Goal: Task Accomplishment & Management: Complete application form

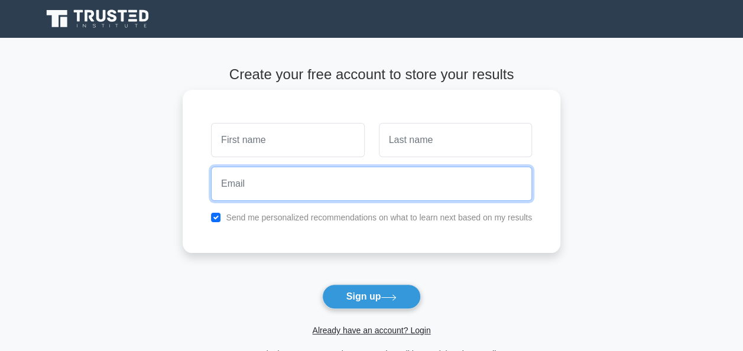
click at [220, 190] on input "email" at bounding box center [371, 184] width 321 height 34
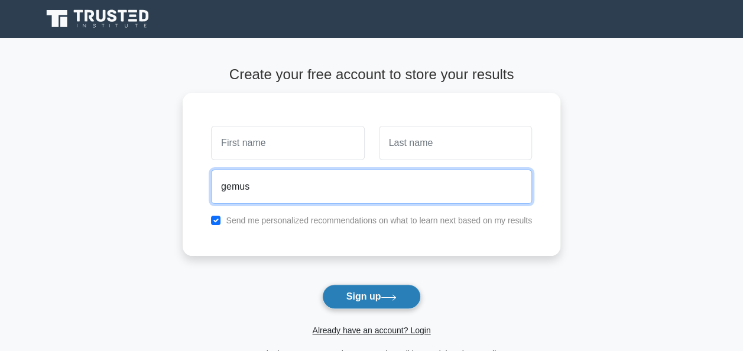
type input "gemus"
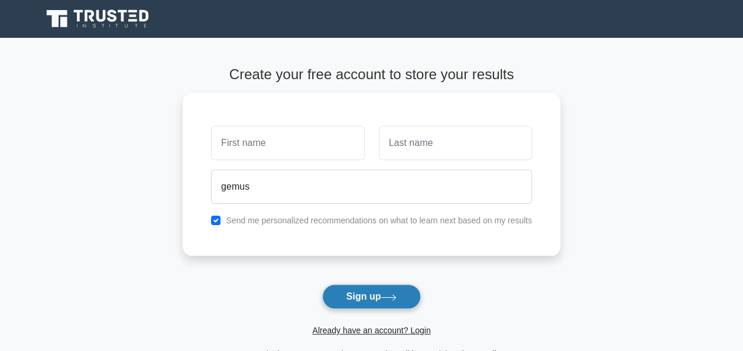
click at [363, 293] on button "Sign up" at bounding box center [371, 296] width 99 height 25
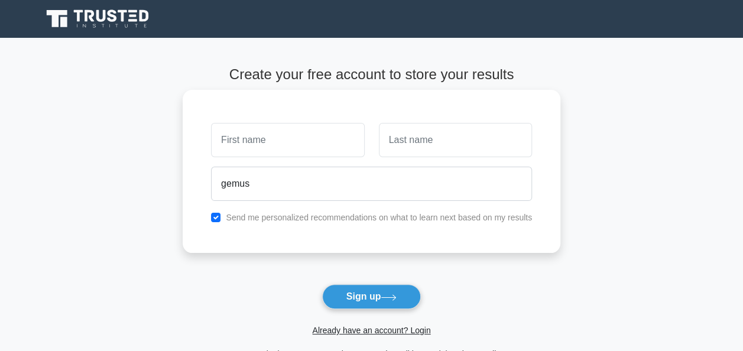
drag, startPoint x: 363, startPoint y: 293, endPoint x: 222, endPoint y: 141, distance: 207.4
click at [222, 141] on form "Create your free account to store your results gemus Send me personalized recom…" at bounding box center [372, 213] width 378 height 295
click at [222, 141] on input "text" at bounding box center [287, 140] width 153 height 34
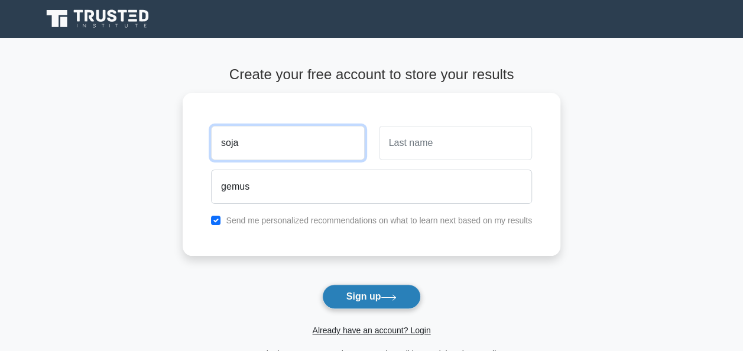
type input "soja"
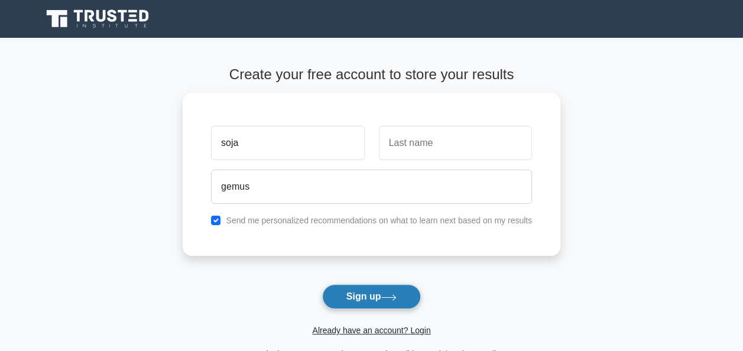
click at [369, 295] on button "Sign up" at bounding box center [371, 296] width 99 height 25
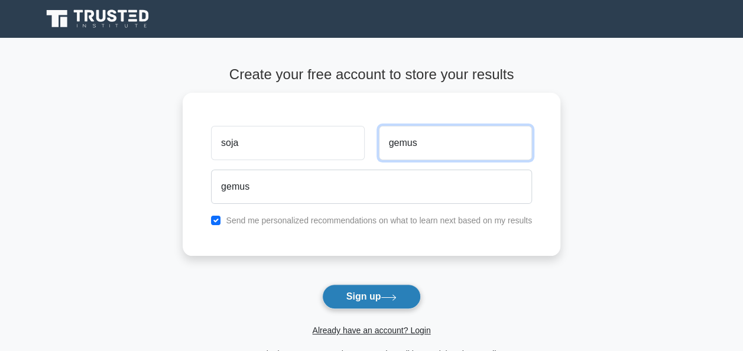
type input "gemus"
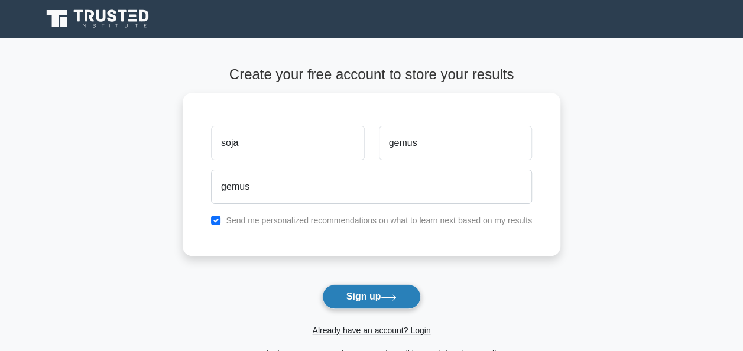
click at [382, 300] on button "Sign up" at bounding box center [371, 296] width 99 height 25
click at [359, 290] on button "Sign up" at bounding box center [371, 296] width 99 height 25
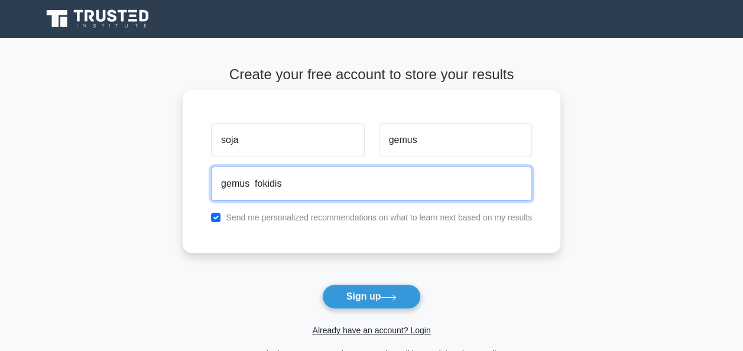
click at [314, 181] on input "gemus fokidis" at bounding box center [371, 184] width 321 height 34
click at [313, 182] on input "gemus fokidis" at bounding box center [371, 184] width 321 height 34
click at [332, 190] on input "gemus [PERSON_NAME]" at bounding box center [371, 184] width 321 height 34
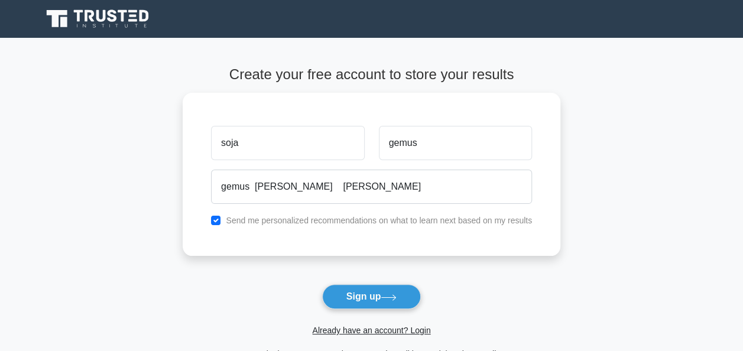
click at [325, 258] on form "Create your free account to store your results soja gemus gemus [PERSON_NAME] […" at bounding box center [372, 213] width 378 height 295
click at [349, 293] on button "Sign up" at bounding box center [371, 296] width 99 height 25
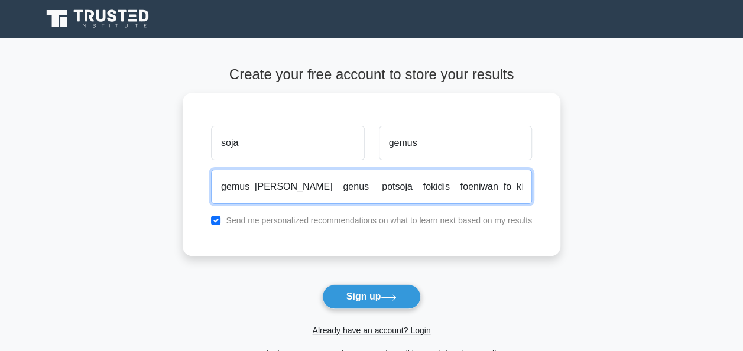
scroll to position [0, 1]
type input "gemus [PERSON_NAME] genus potsoja fokidis foeniwan fo kididu"
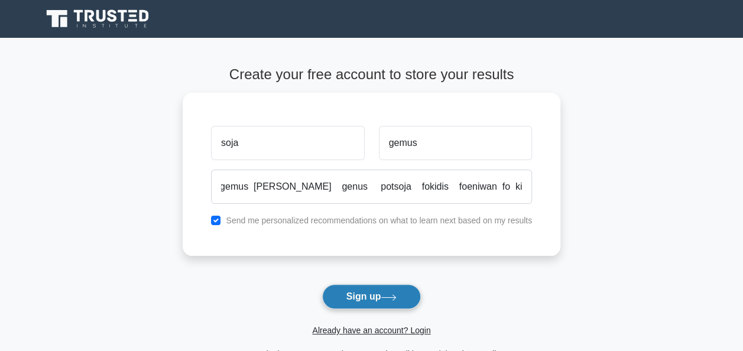
scroll to position [0, 0]
click at [382, 292] on button "Sign up" at bounding box center [371, 296] width 99 height 25
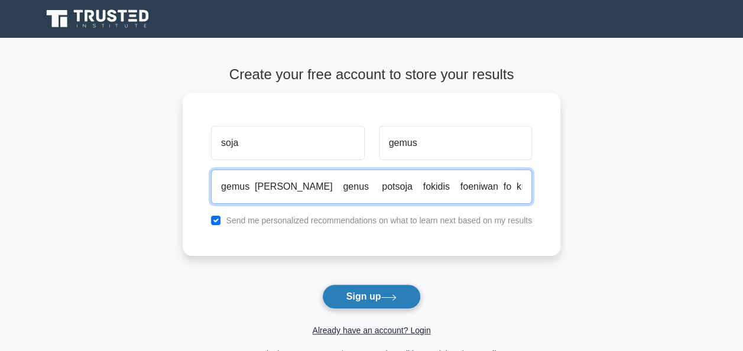
scroll to position [0, 1]
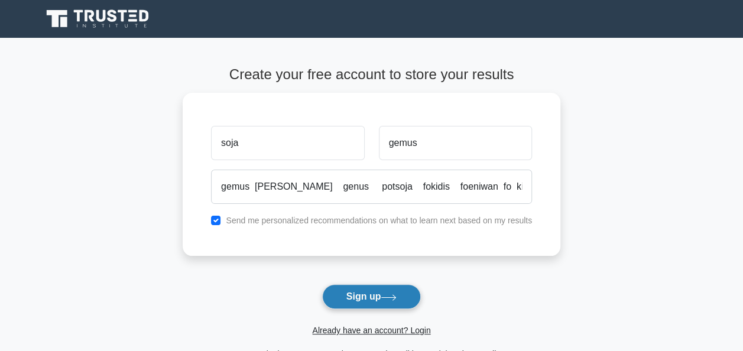
click at [382, 292] on button "Sign up" at bounding box center [371, 296] width 99 height 25
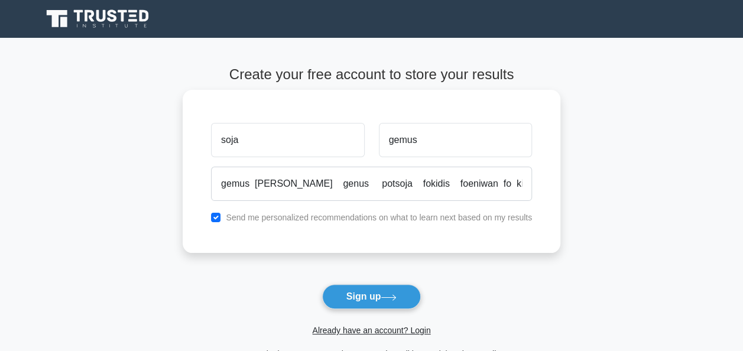
click at [335, 222] on label "Send me personalized recommendations on what to learn next based on my results" at bounding box center [379, 217] width 306 height 9
drag, startPoint x: 219, startPoint y: 212, endPoint x: 213, endPoint y: 219, distance: 8.4
click at [213, 219] on input "checkbox" at bounding box center [215, 217] width 9 height 9
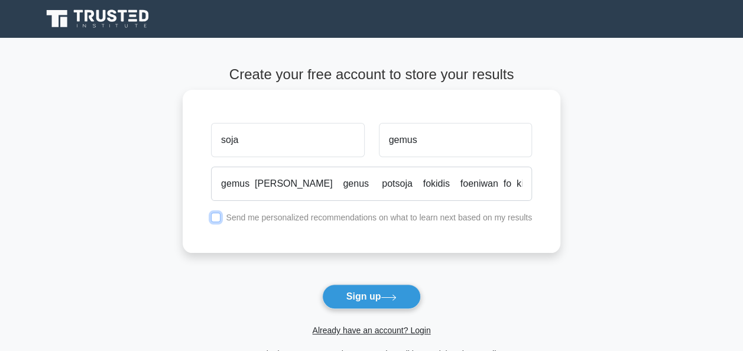
click at [216, 215] on input "checkbox" at bounding box center [215, 217] width 9 height 9
checkbox input "true"
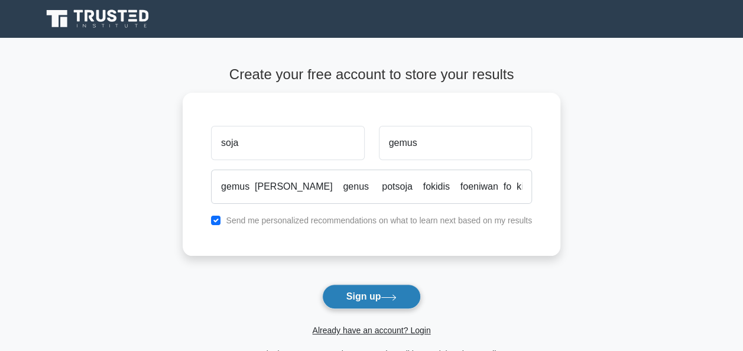
click at [386, 293] on button "Sign up" at bounding box center [371, 296] width 99 height 25
click at [352, 329] on link "Already have an account? Login" at bounding box center [371, 330] width 118 height 9
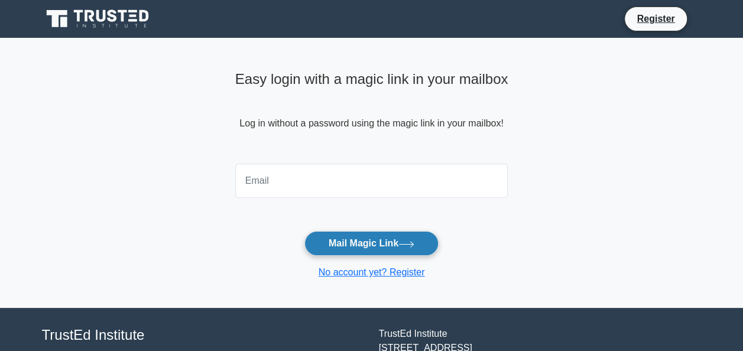
click at [385, 236] on button "Mail Magic Link" at bounding box center [371, 243] width 134 height 25
click at [386, 242] on button "Mail Magic Link" at bounding box center [371, 243] width 134 height 25
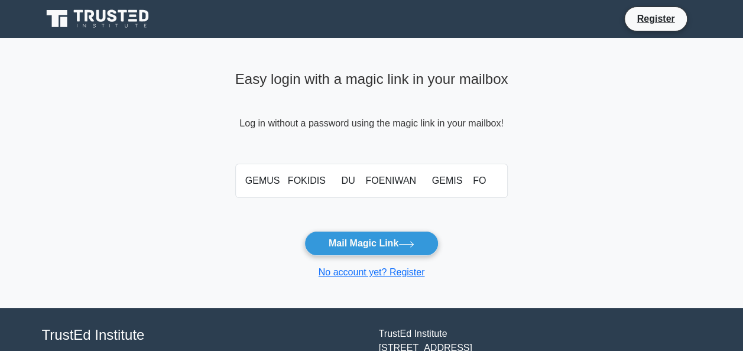
click at [324, 225] on form "GEMUS FOKIDIS DU FOENIWAN GEMIS FO DOYIS Mail Magic Link No account yet? Regist…" at bounding box center [371, 219] width 273 height 121
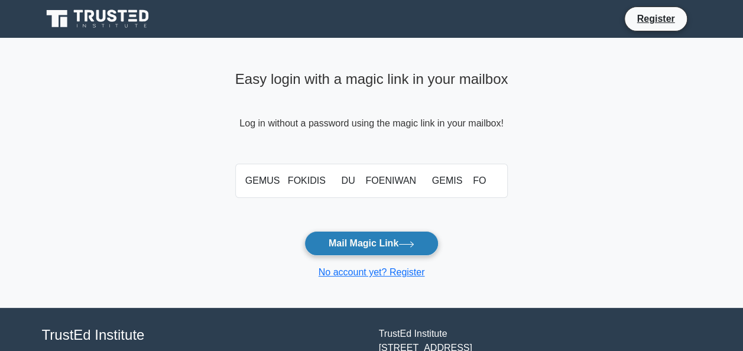
click at [320, 238] on button "Mail Magic Link" at bounding box center [371, 243] width 134 height 25
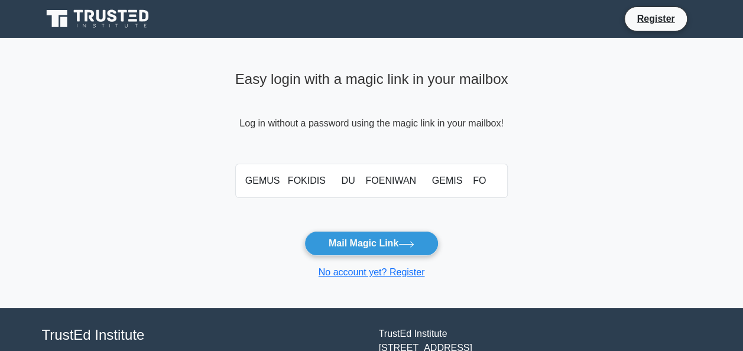
click at [330, 222] on form "GEMUS FOKIDIS DU FOENIWAN GEMIS FO DOYIS Mail Magic Link No account yet? Regist…" at bounding box center [371, 219] width 273 height 121
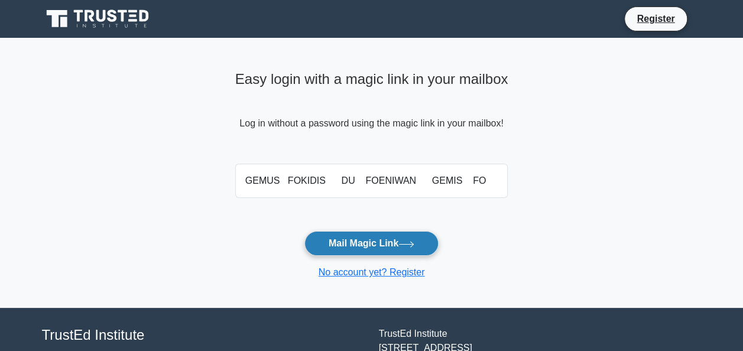
click at [331, 247] on button "Mail Magic Link" at bounding box center [371, 243] width 134 height 25
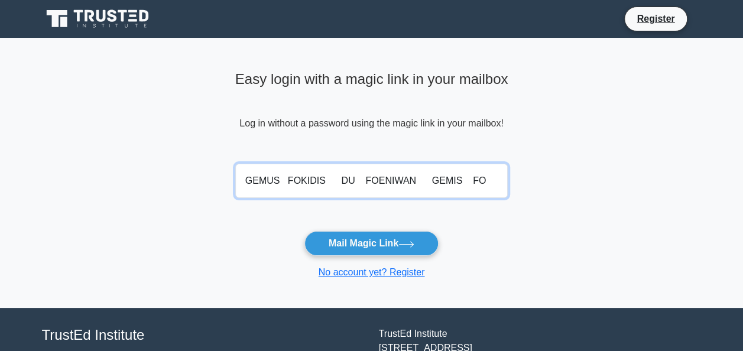
click at [235, 180] on input "GEMUS FOKIDIS DU FOENIWAN GEMIS FO DOYIS" at bounding box center [371, 181] width 273 height 34
click at [235, 181] on input "GEMUS FOKIDIS DU FOENIWAN GEMIS FO DOYIS" at bounding box center [371, 181] width 273 height 34
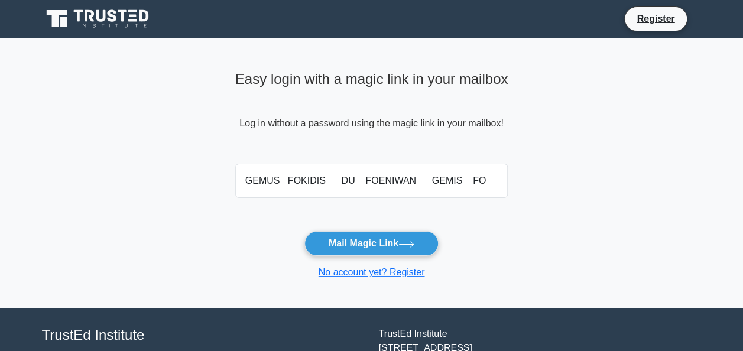
click at [228, 177] on div "GEMUS FOKIDIS DU FOENIWAN GEMIS FO DOYIS" at bounding box center [371, 181] width 287 height 44
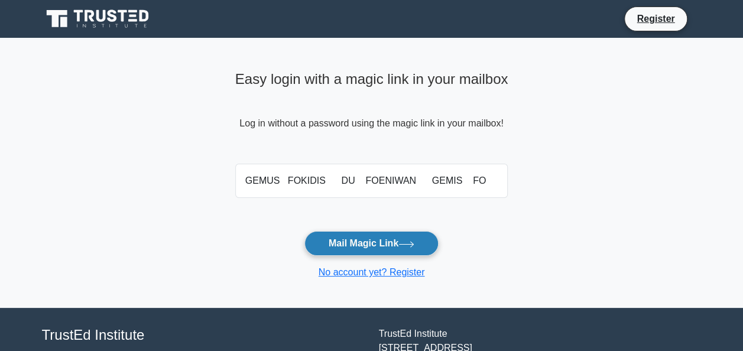
click at [352, 248] on button "Mail Magic Link" at bounding box center [371, 243] width 134 height 25
click at [414, 242] on icon at bounding box center [406, 244] width 16 height 7
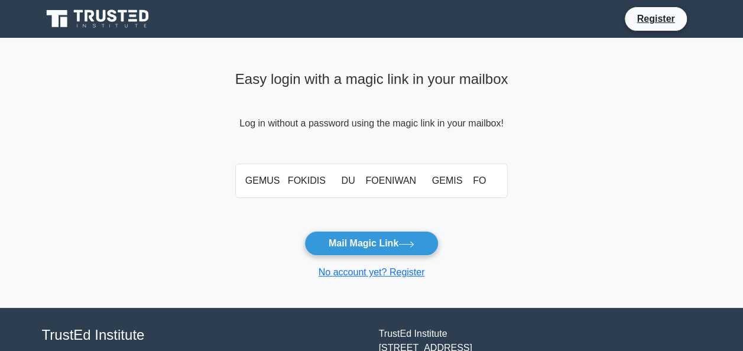
click at [397, 258] on form "GEMUS FOKIDIS DU FOENIWAN GEMIS FO DOYIS Mail Magic Link No account yet? Regist…" at bounding box center [371, 219] width 273 height 121
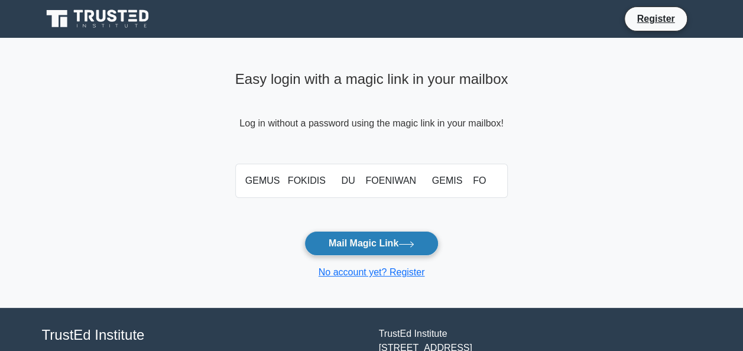
click at [386, 246] on button "Mail Magic Link" at bounding box center [371, 243] width 134 height 25
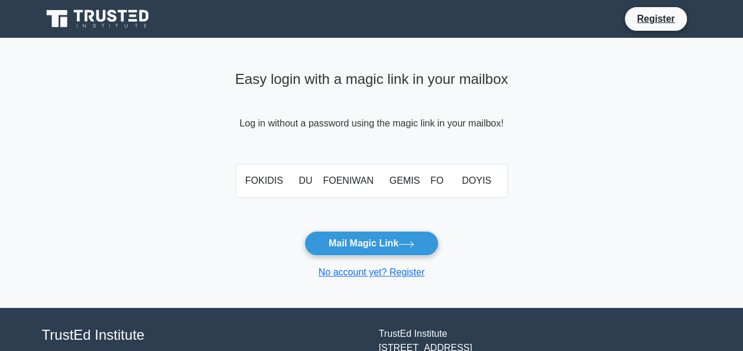
click at [366, 226] on form "FOKIDIS DU FOENIWAN GEMIS FO DOYIS Mail Magic Link No account yet? Register" at bounding box center [371, 219] width 273 height 121
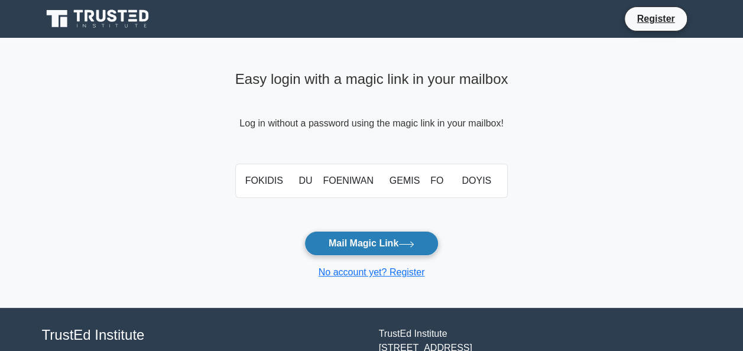
click at [369, 235] on button "Mail Magic Link" at bounding box center [371, 243] width 134 height 25
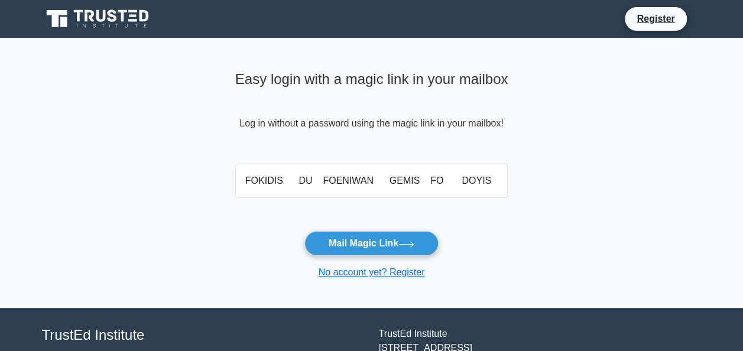
click at [275, 217] on form "FOKIDIS DU FOENIWAN GEMIS FO DOYIS Mail Magic Link No account yet? Register" at bounding box center [371, 219] width 273 height 121
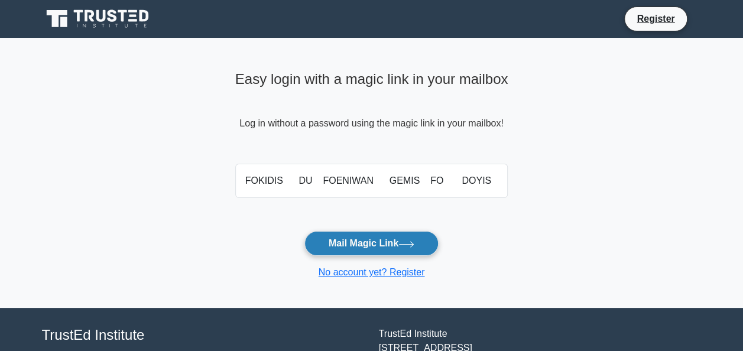
click at [340, 235] on button "Mail Magic Link" at bounding box center [371, 243] width 134 height 25
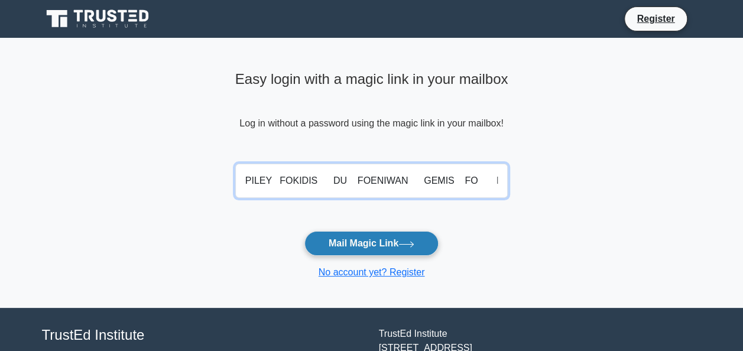
type input "PILEY FOKIDIS DU FOENIWAN GEMIS FO DOYIS"
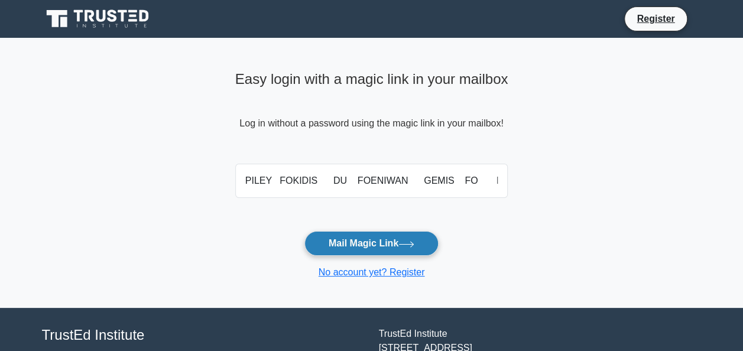
click at [346, 235] on button "Mail Magic Link" at bounding box center [371, 243] width 134 height 25
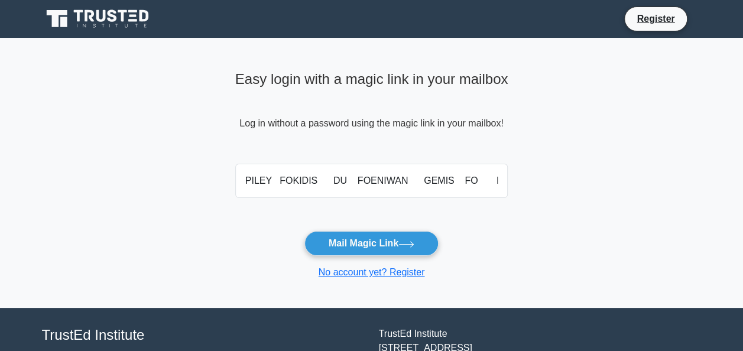
click at [341, 210] on form "PILEY FOKIDIS DU FOENIWAN GEMIS FO DOYIS Mail Magic Link No account yet? Regist…" at bounding box center [371, 219] width 273 height 121
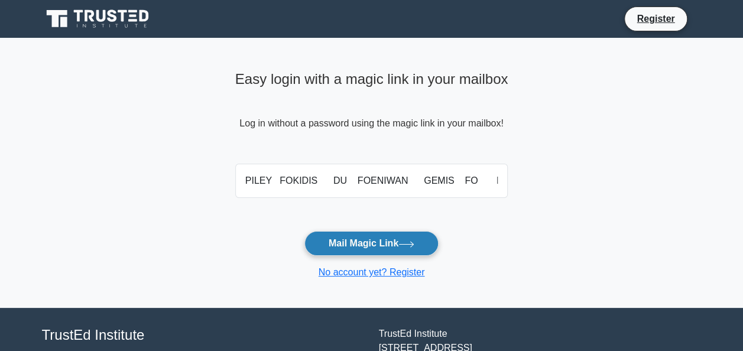
click at [340, 246] on button "Mail Magic Link" at bounding box center [371, 243] width 134 height 25
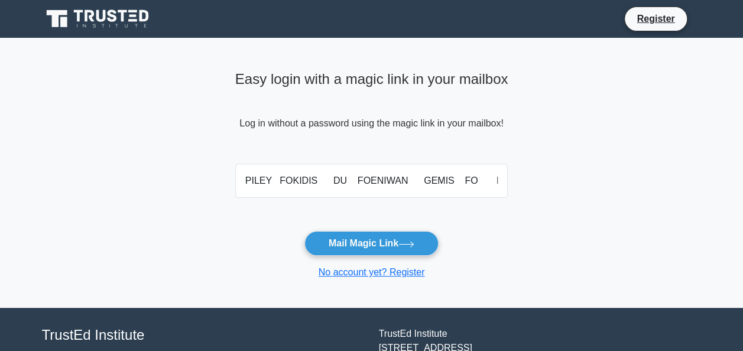
click at [251, 229] on form "PILEY FOKIDIS DU FOENIWAN GEMIS FO DOYIS Mail Magic Link No account yet? Regist…" at bounding box center [371, 219] width 273 height 121
